Goal: Transaction & Acquisition: Book appointment/travel/reservation

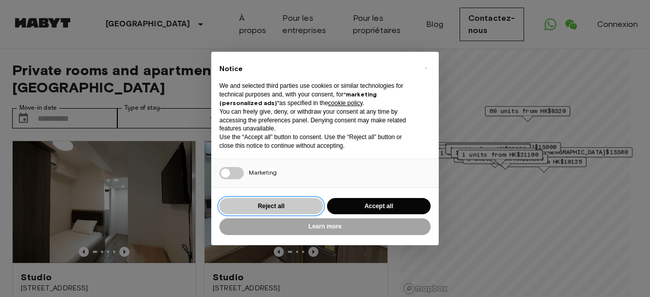
click at [269, 209] on button "Reject all" at bounding box center [271, 206] width 104 height 17
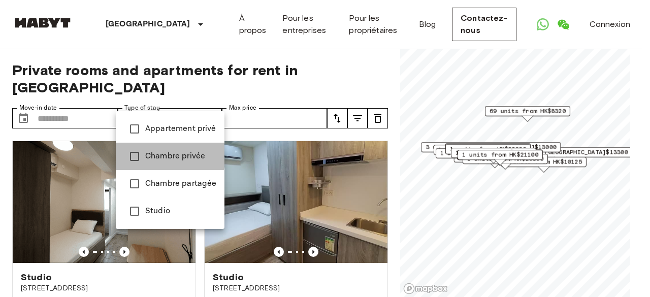
click at [152, 154] on span "Chambre privée" at bounding box center [180, 156] width 71 height 12
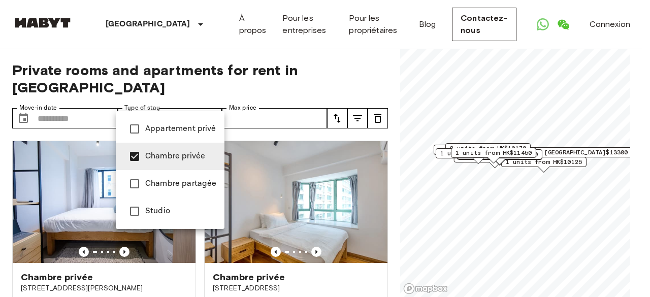
click at [150, 214] on span "Studio" at bounding box center [180, 211] width 71 height 12
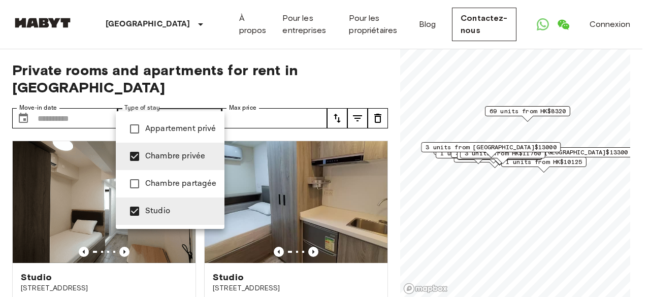
click at [156, 129] on span "Appartement privé" at bounding box center [180, 129] width 71 height 12
type input "**********"
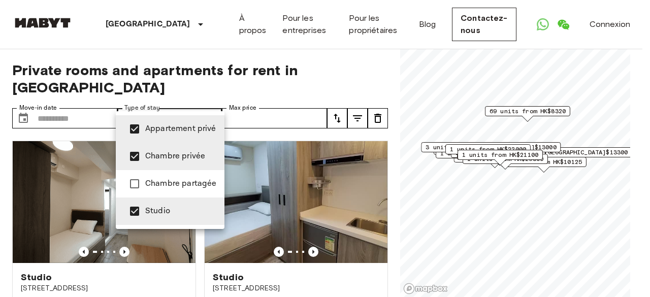
click at [82, 97] on div at bounding box center [325, 148] width 650 height 297
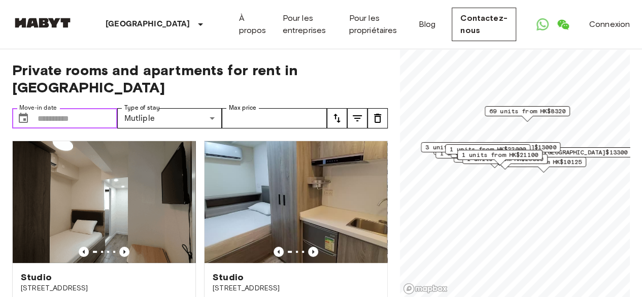
click at [74, 108] on input "Move-in date" at bounding box center [78, 118] width 80 height 20
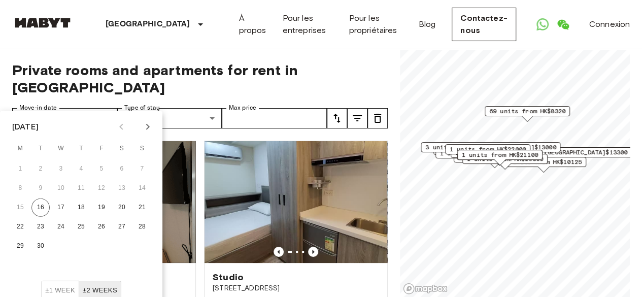
click at [153, 123] on icon "Next month" at bounding box center [148, 127] width 12 height 12
click at [126, 166] on button "1" at bounding box center [122, 169] width 18 height 18
type input "**********"
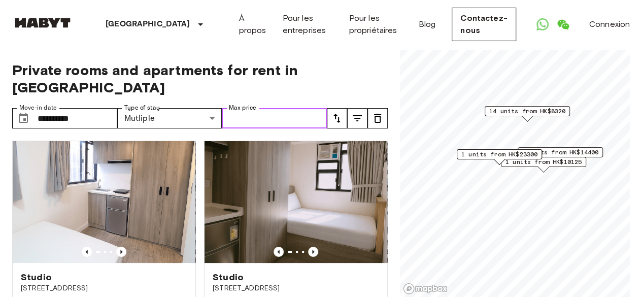
click at [261, 108] on input "Max price" at bounding box center [274, 118] width 105 height 20
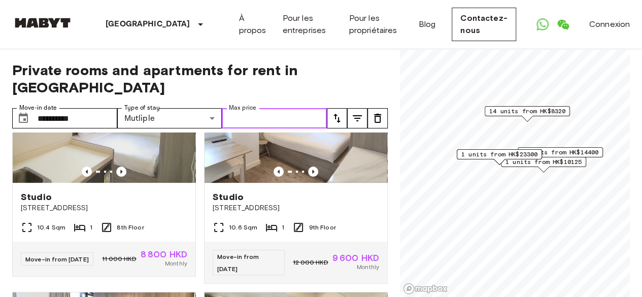
scroll to position [355, 0]
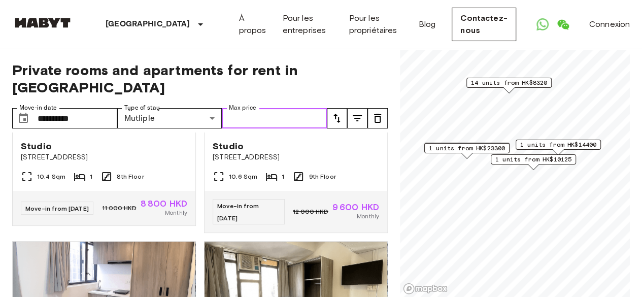
click at [531, 159] on span "1 units from HK$10125" at bounding box center [533, 159] width 76 height 9
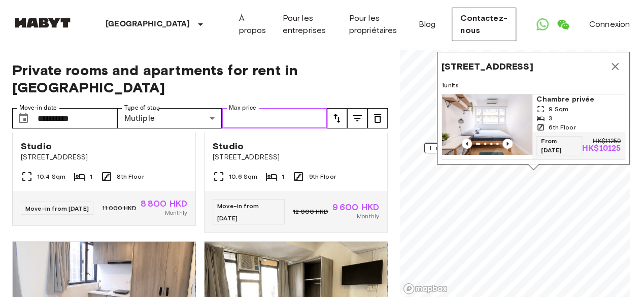
click at [478, 60] on span "1 Foo Ming Street,999077,Hong Kong,HK" at bounding box center [487, 66] width 91 height 12
click at [601, 145] on p "HK$10125" at bounding box center [601, 149] width 39 height 8
click at [562, 95] on span "Chambre privée" at bounding box center [579, 99] width 84 height 10
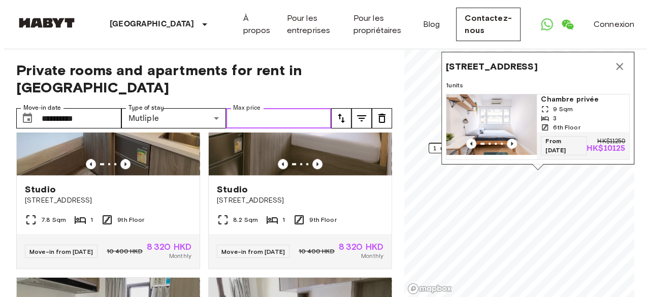
scroll to position [761, 0]
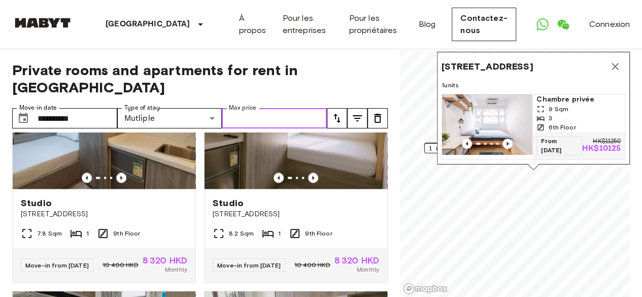
click at [265, 108] on input "Max price" at bounding box center [274, 118] width 105 height 20
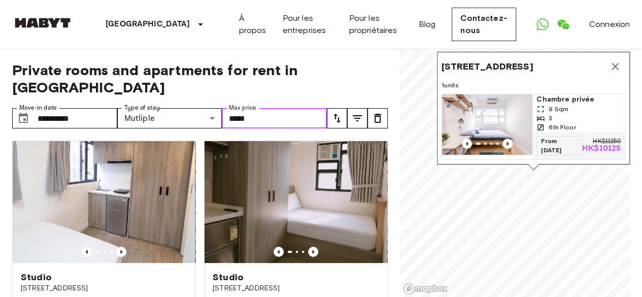
type input "*****"
click at [355, 112] on icon "tune" at bounding box center [357, 118] width 12 height 12
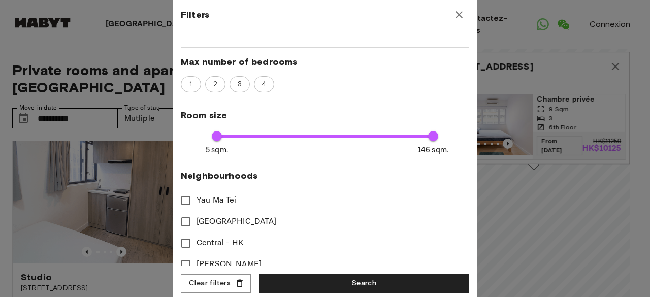
scroll to position [168, 0]
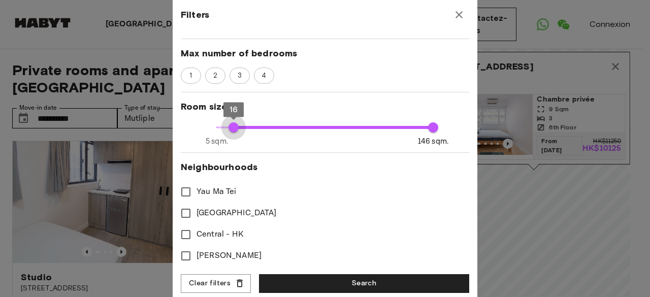
type input "**"
drag, startPoint x: 211, startPoint y: 119, endPoint x: 233, endPoint y: 126, distance: 23.4
click at [233, 126] on span "17" at bounding box center [235, 127] width 10 height 10
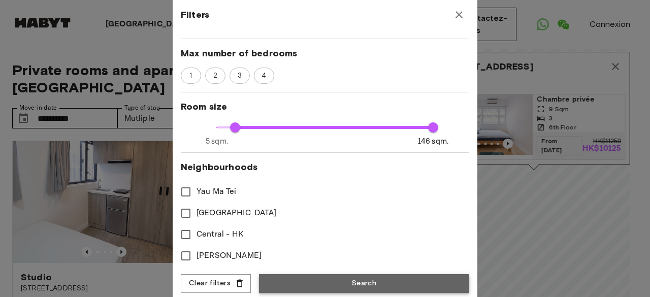
click at [352, 286] on button "Search" at bounding box center [364, 283] width 210 height 19
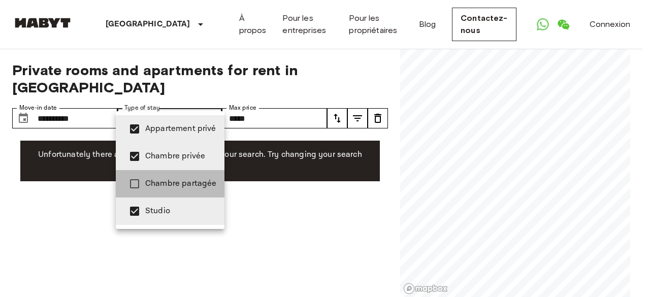
click at [188, 178] on span "Chambre partagée" at bounding box center [180, 184] width 71 height 12
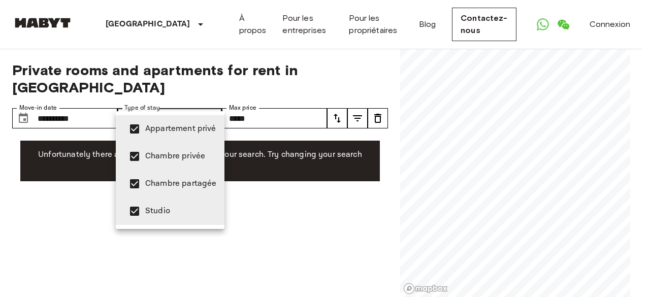
click at [310, 186] on div at bounding box center [325, 148] width 650 height 297
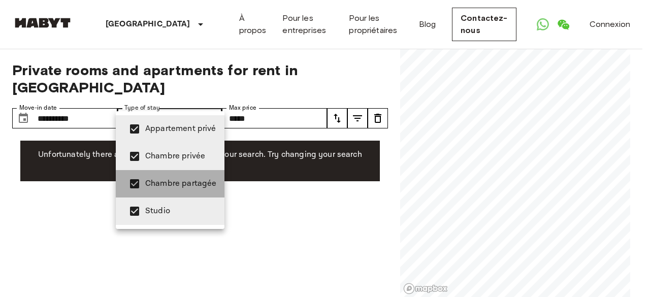
click at [176, 187] on span "Chambre partagée" at bounding box center [180, 184] width 71 height 12
type input "**********"
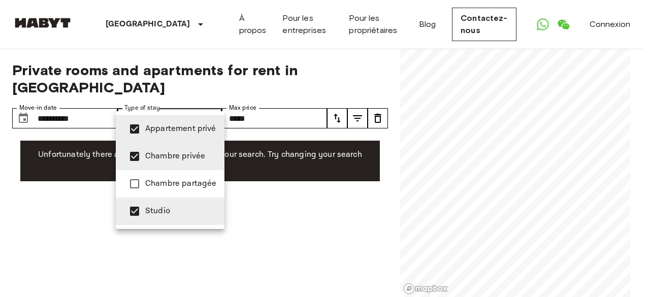
click at [340, 101] on div at bounding box center [325, 148] width 650 height 297
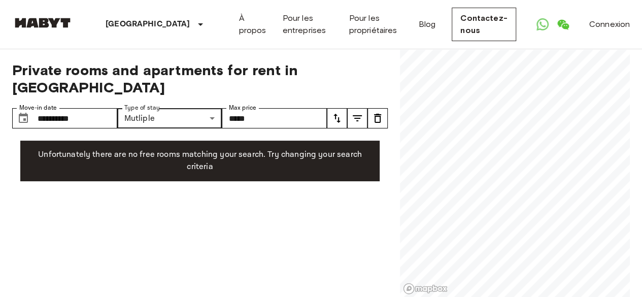
click at [337, 112] on icon "tune" at bounding box center [337, 118] width 12 height 12
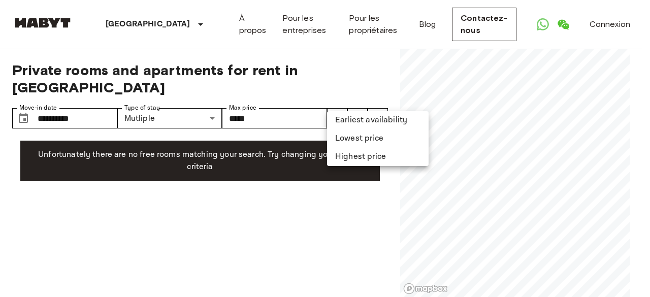
click at [337, 101] on div at bounding box center [325, 148] width 650 height 297
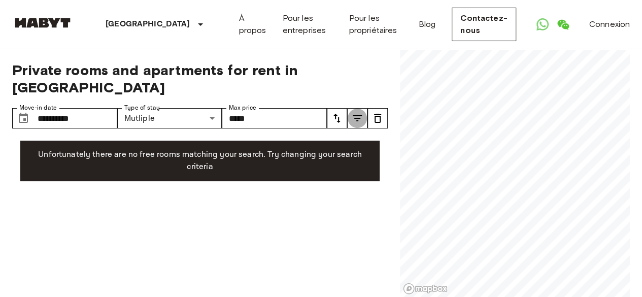
click at [358, 112] on icon "tune" at bounding box center [357, 118] width 12 height 12
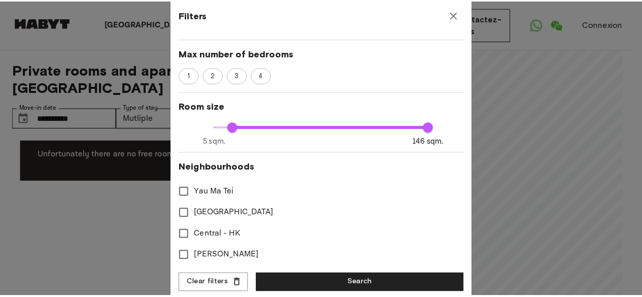
scroll to position [168, 0]
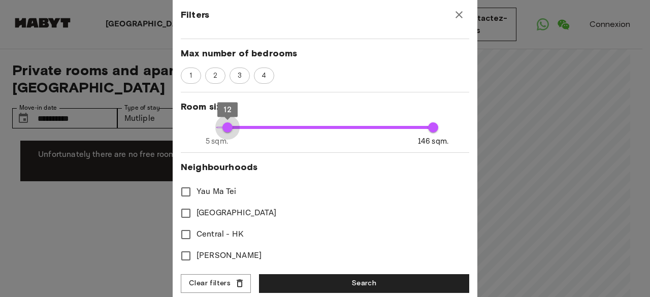
type input "*"
drag, startPoint x: 238, startPoint y: 122, endPoint x: 170, endPoint y: 132, distance: 68.8
click at [170, 132] on div "**********" at bounding box center [325, 148] width 650 height 297
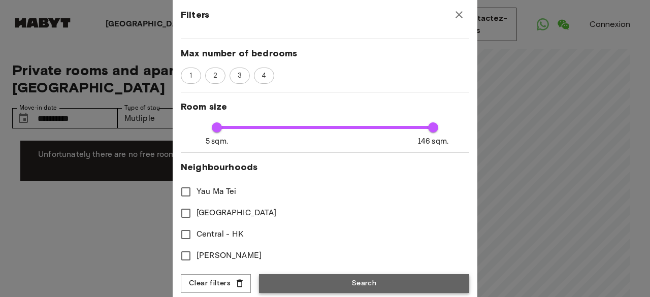
click at [388, 283] on button "Search" at bounding box center [364, 283] width 210 height 19
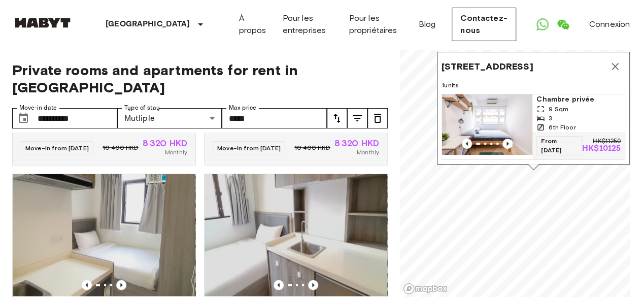
scroll to position [863, 0]
